Goal: Navigation & Orientation: Find specific page/section

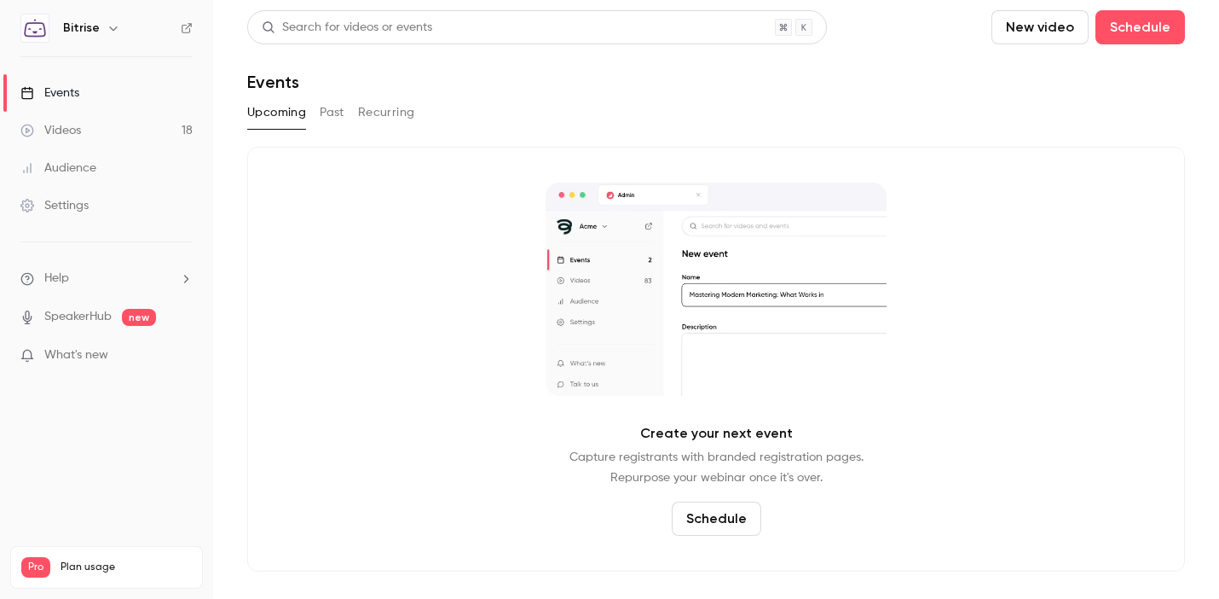
click at [77, 91] on div "Events" at bounding box center [49, 92] width 59 height 17
click at [79, 130] on div "Videos" at bounding box center [50, 130] width 61 height 17
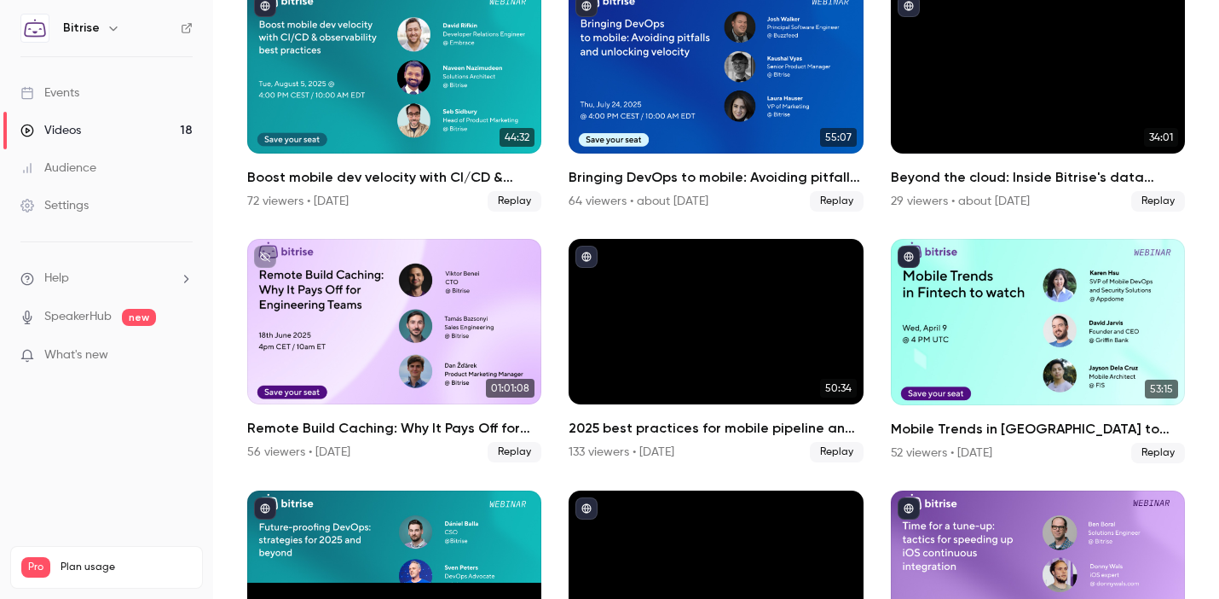
scroll to position [157, 0]
